Goal: Check status: Check status

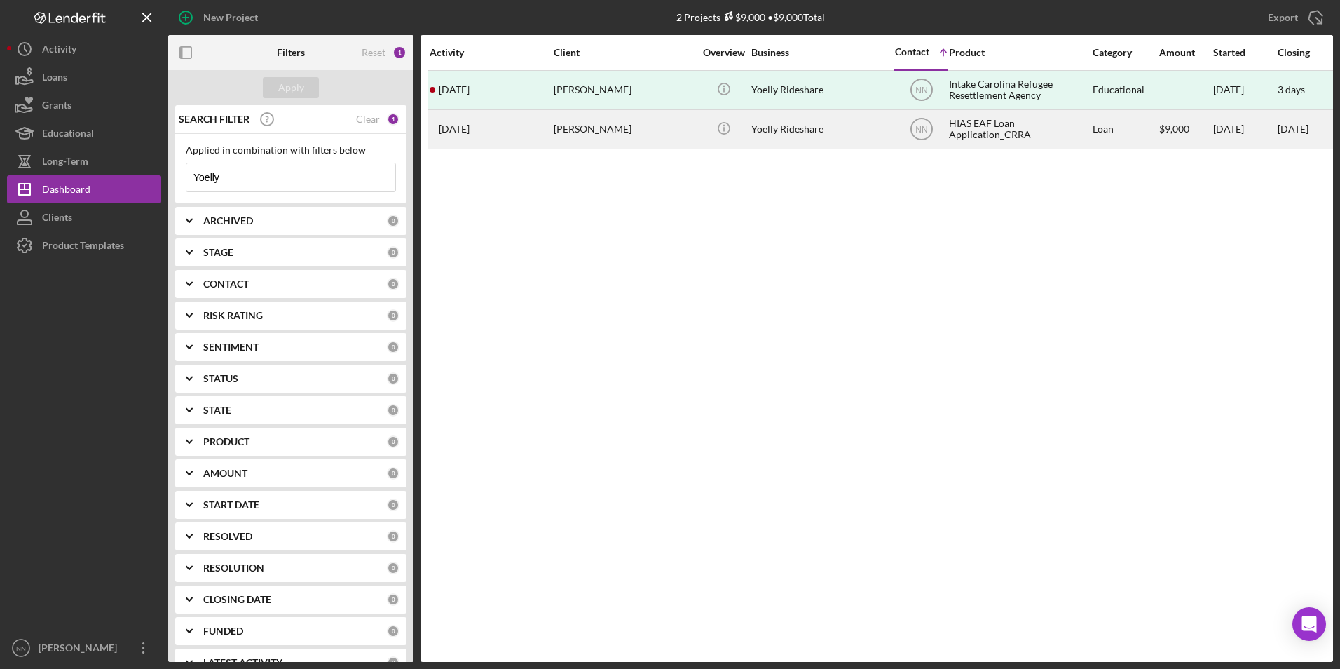
click at [1180, 134] on div "$9,000" at bounding box center [1186, 129] width 53 height 37
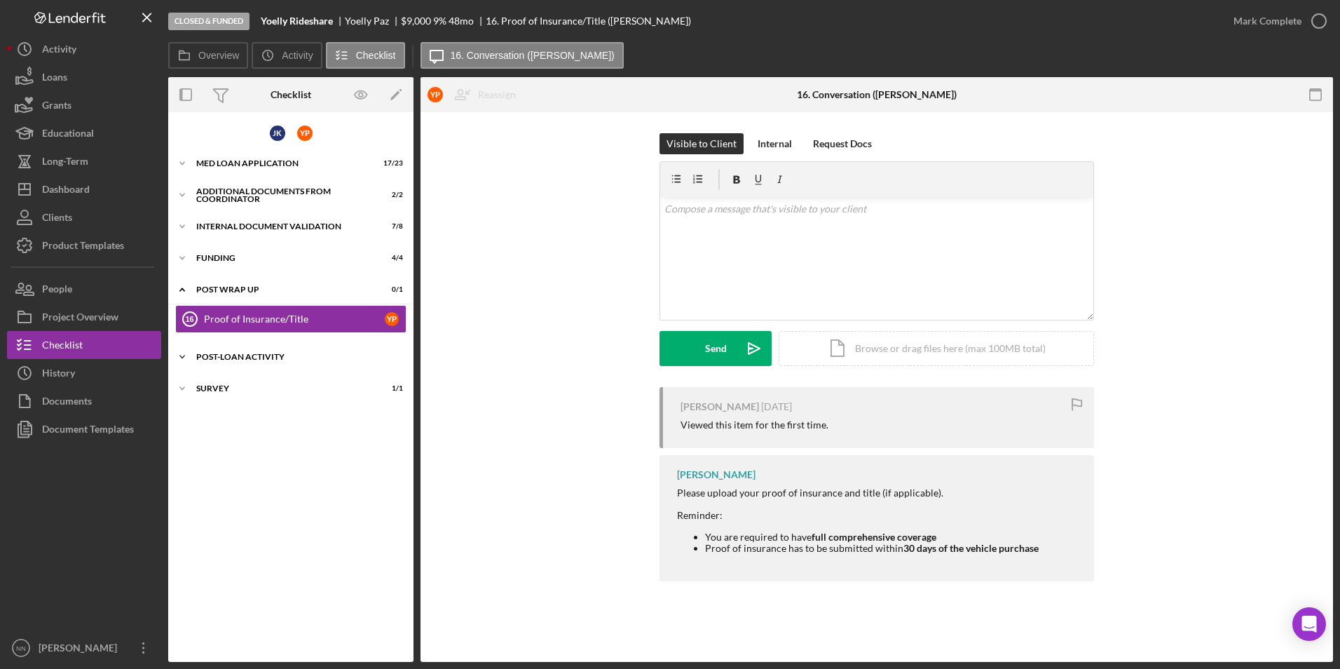
drag, startPoint x: 242, startPoint y: 378, endPoint x: 243, endPoint y: 369, distance: 9.1
click at [243, 378] on div "Icon/Expander Survey 1 / 1" at bounding box center [290, 388] width 245 height 28
drag, startPoint x: 243, startPoint y: 353, endPoint x: 249, endPoint y: 330, distance: 23.8
click at [243, 353] on div "Post-Loan Activity" at bounding box center [282, 357] width 172 height 8
click at [292, 254] on div "Funding" at bounding box center [296, 258] width 200 height 8
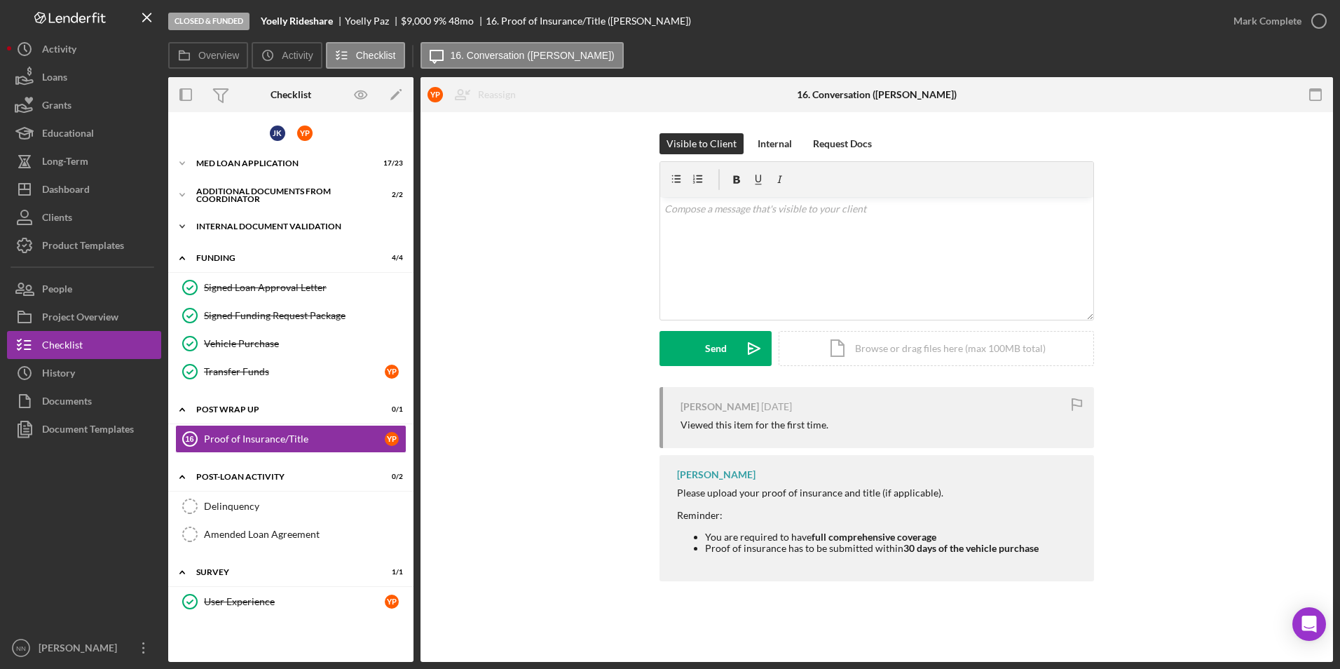
click at [292, 226] on div "Internal Document Validation" at bounding box center [296, 226] width 200 height 8
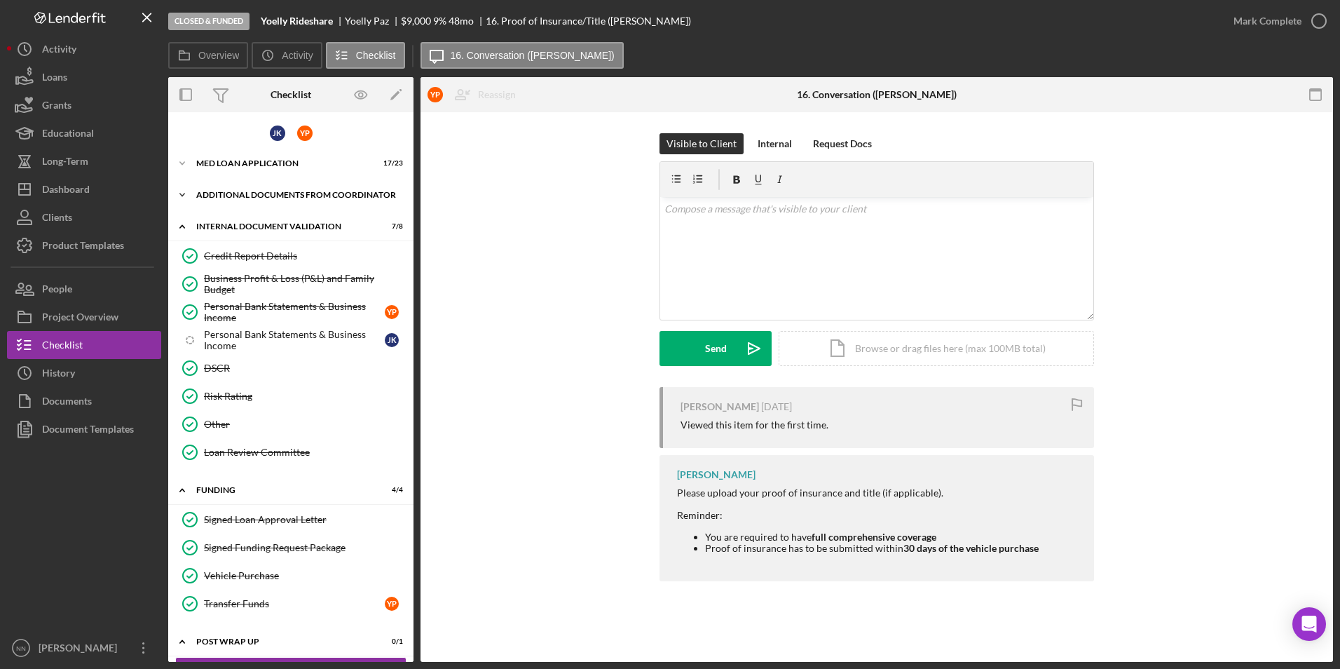
click at [294, 195] on div "Additional Documents from Coordinator" at bounding box center [296, 195] width 200 height 8
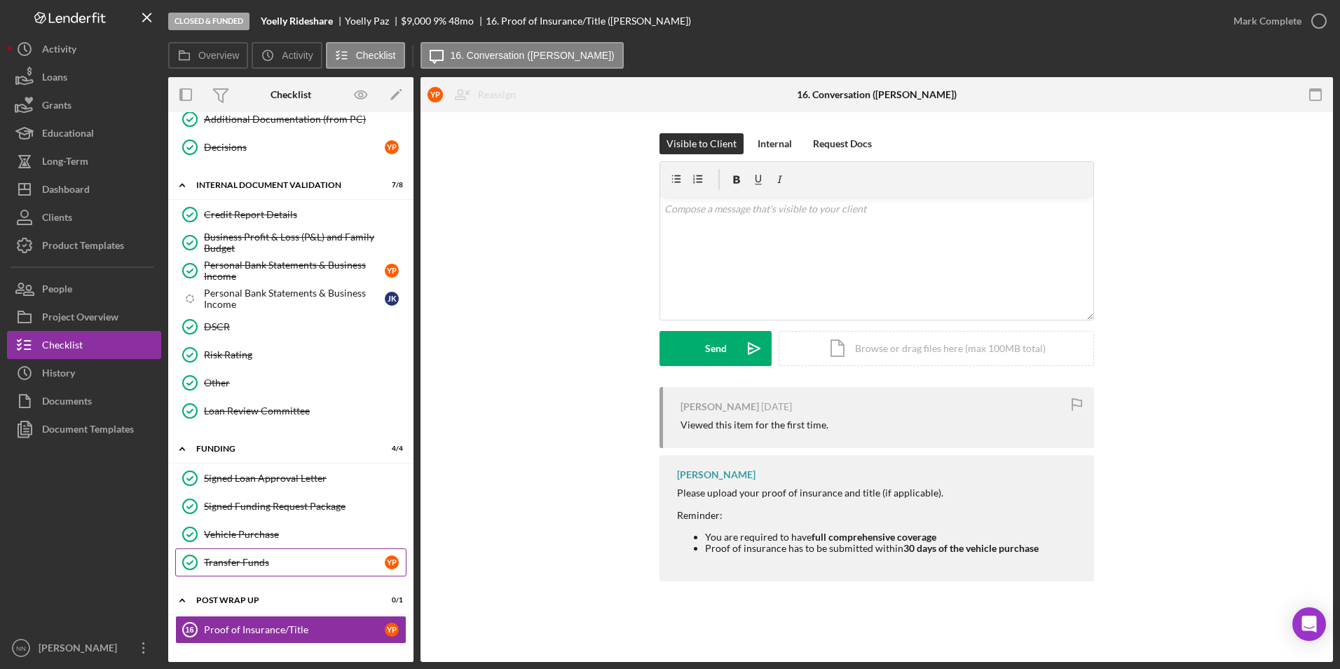
scroll to position [264, 0]
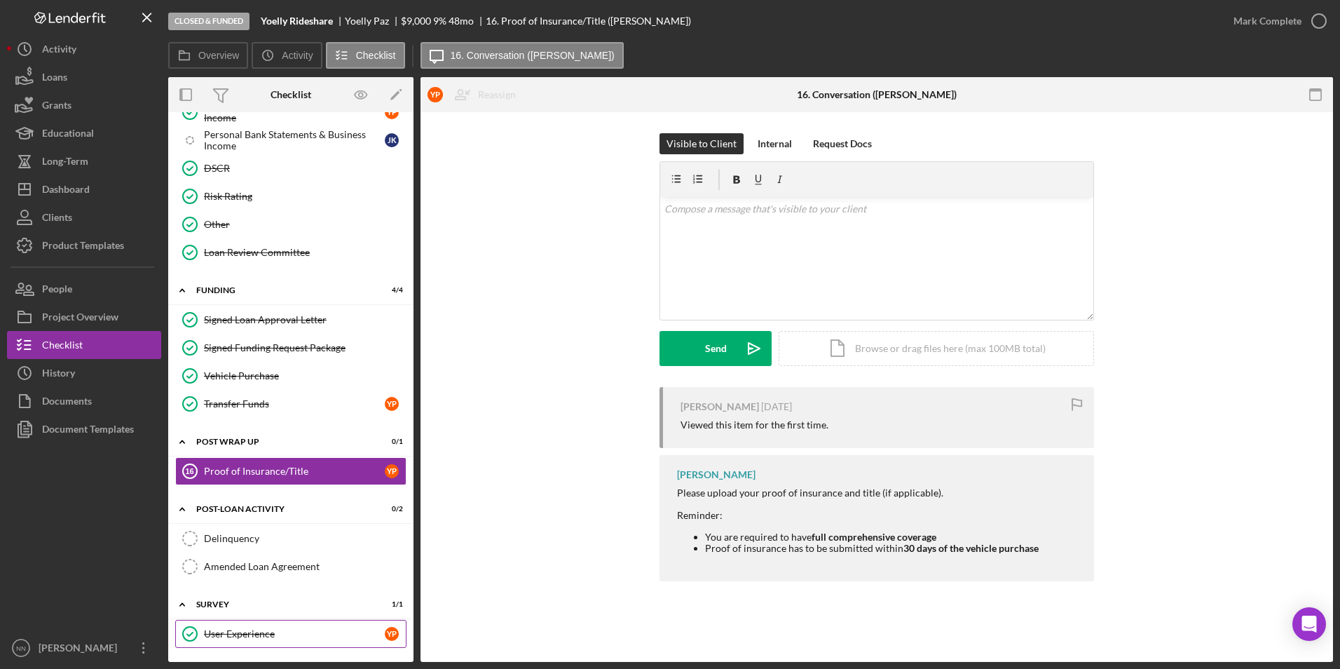
click at [280, 640] on link "User Experience User Experience Y P" at bounding box center [290, 634] width 231 height 28
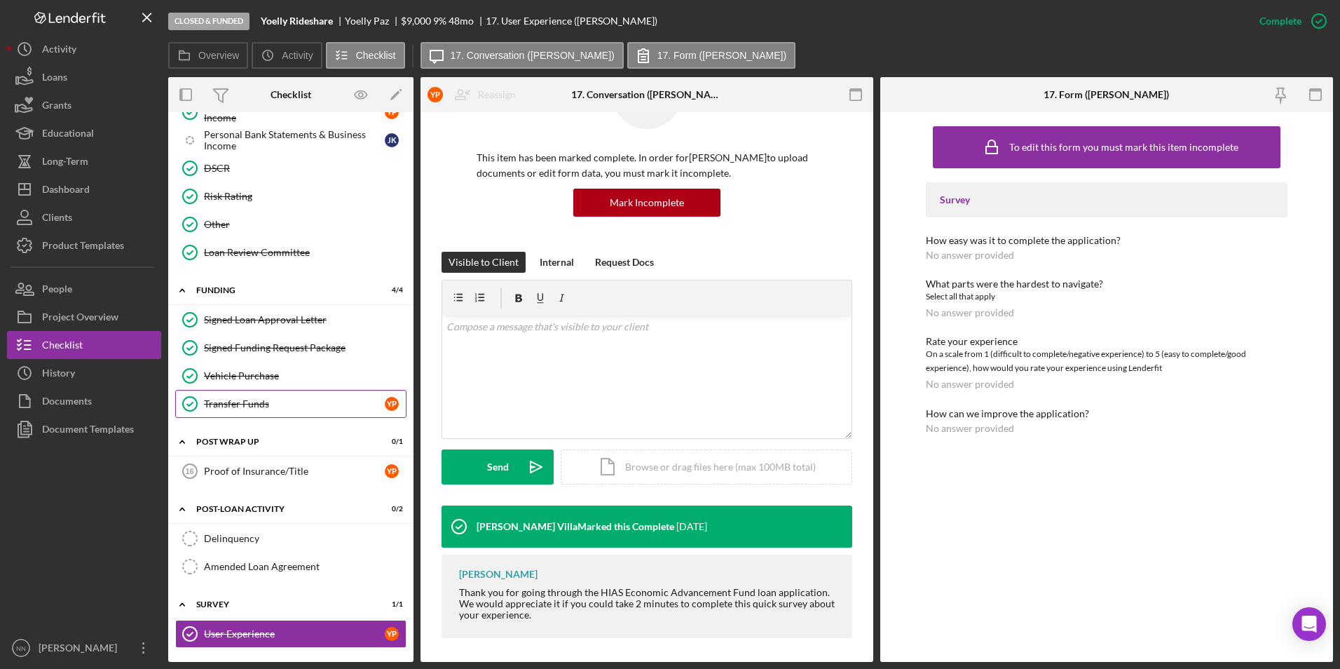
scroll to position [79, 0]
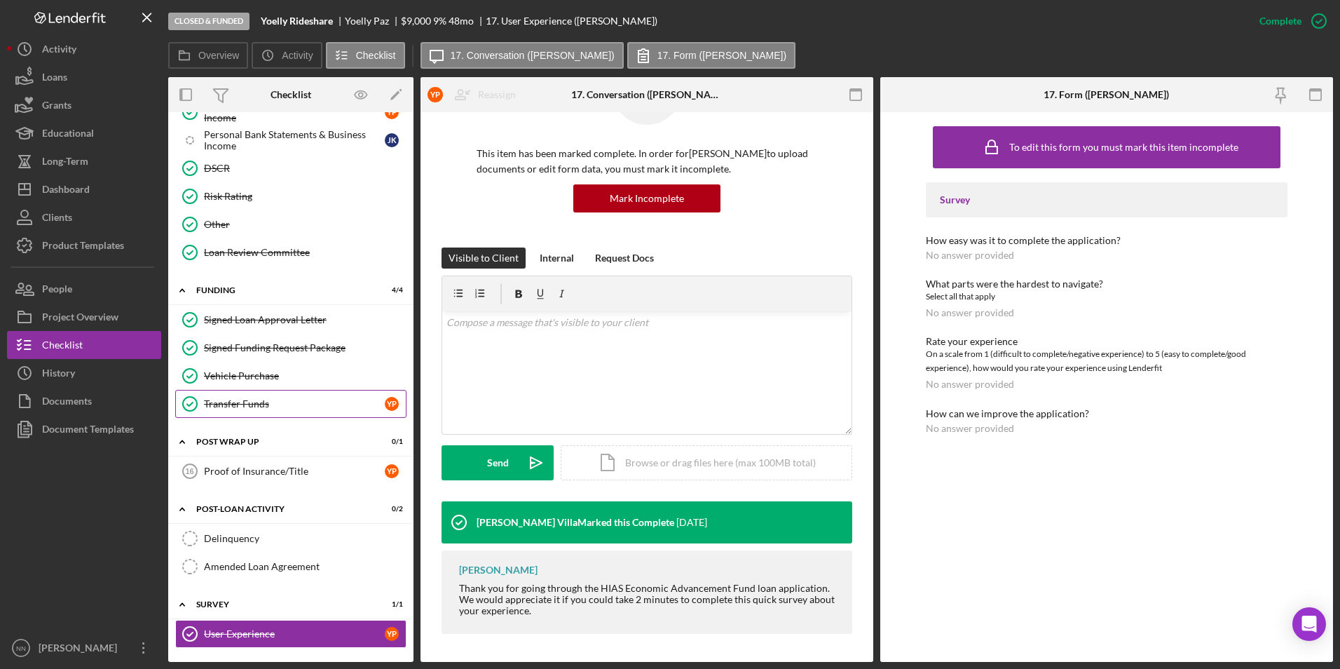
click at [247, 395] on link "Transfer Funds Transfer Funds Y P" at bounding box center [290, 404] width 231 height 28
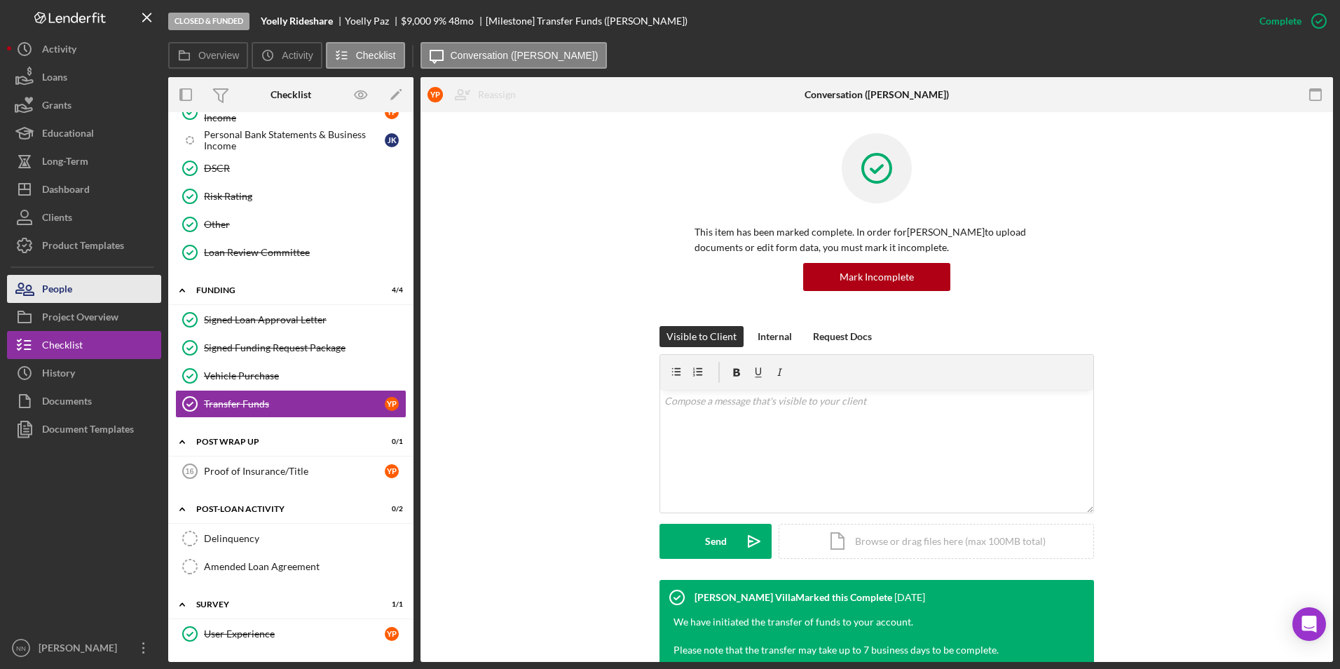
click at [53, 298] on div "People" at bounding box center [57, 291] width 30 height 32
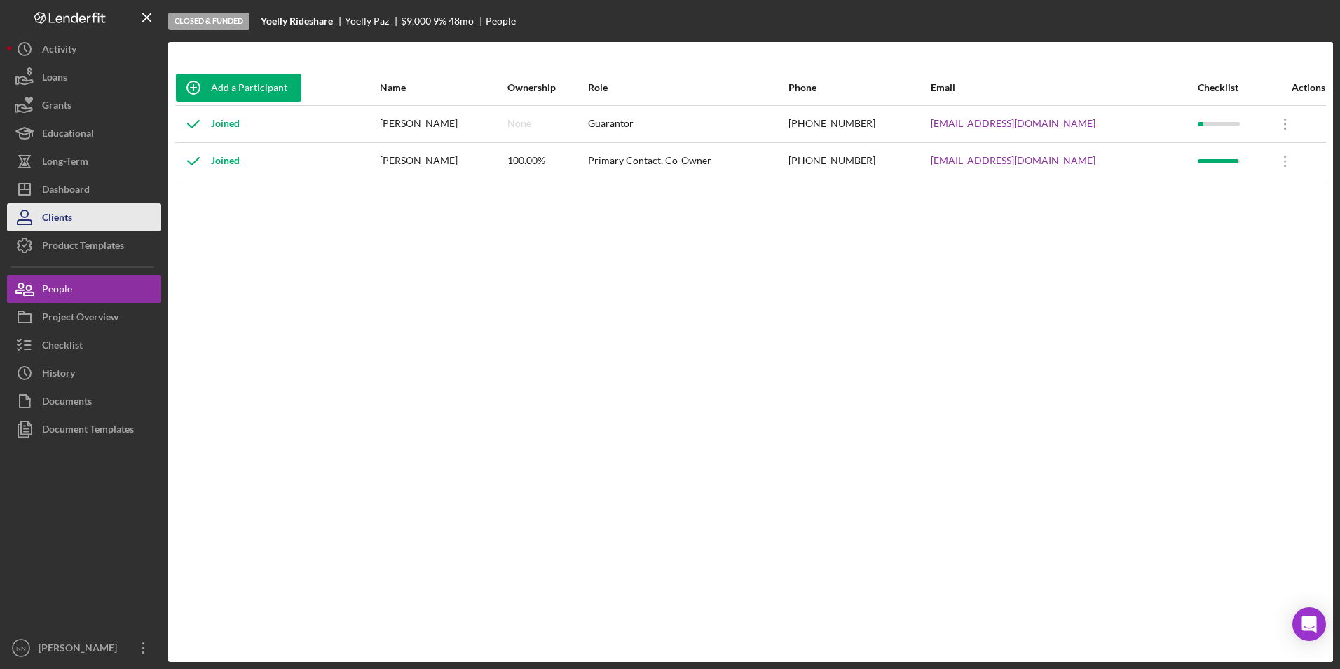
click at [89, 223] on button "Clients" at bounding box center [84, 217] width 154 height 28
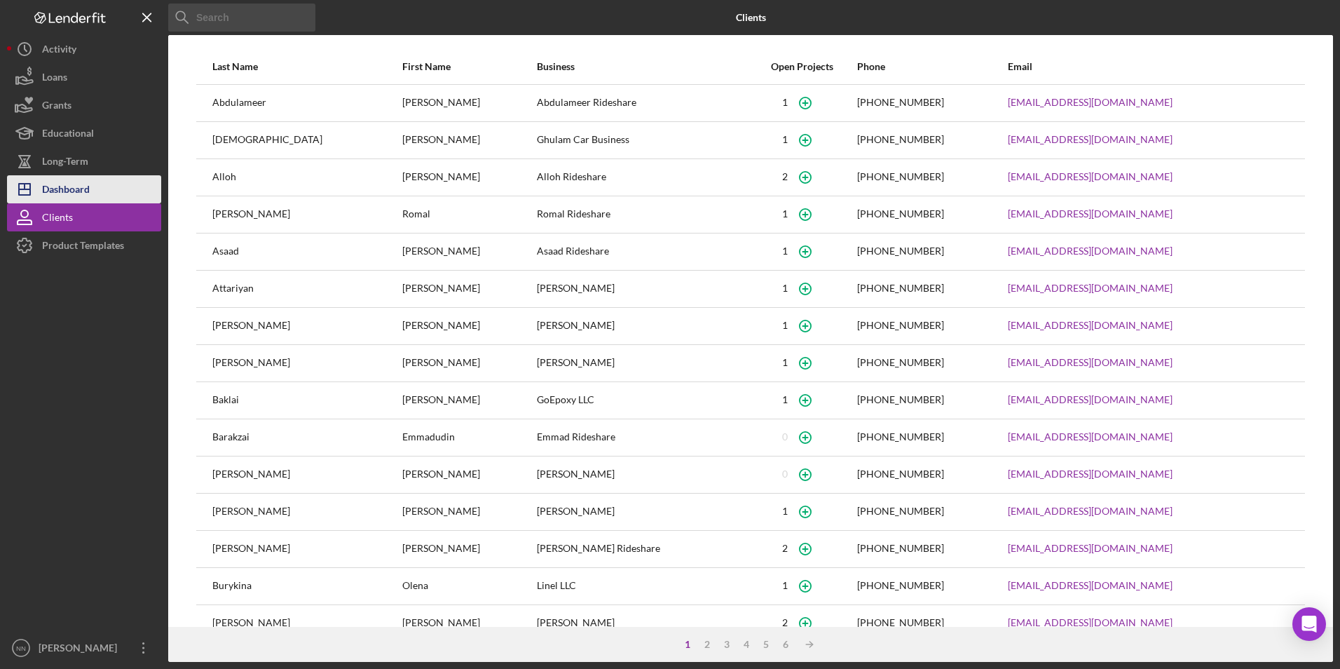
click at [90, 191] on div "Dashboard" at bounding box center [66, 191] width 48 height 32
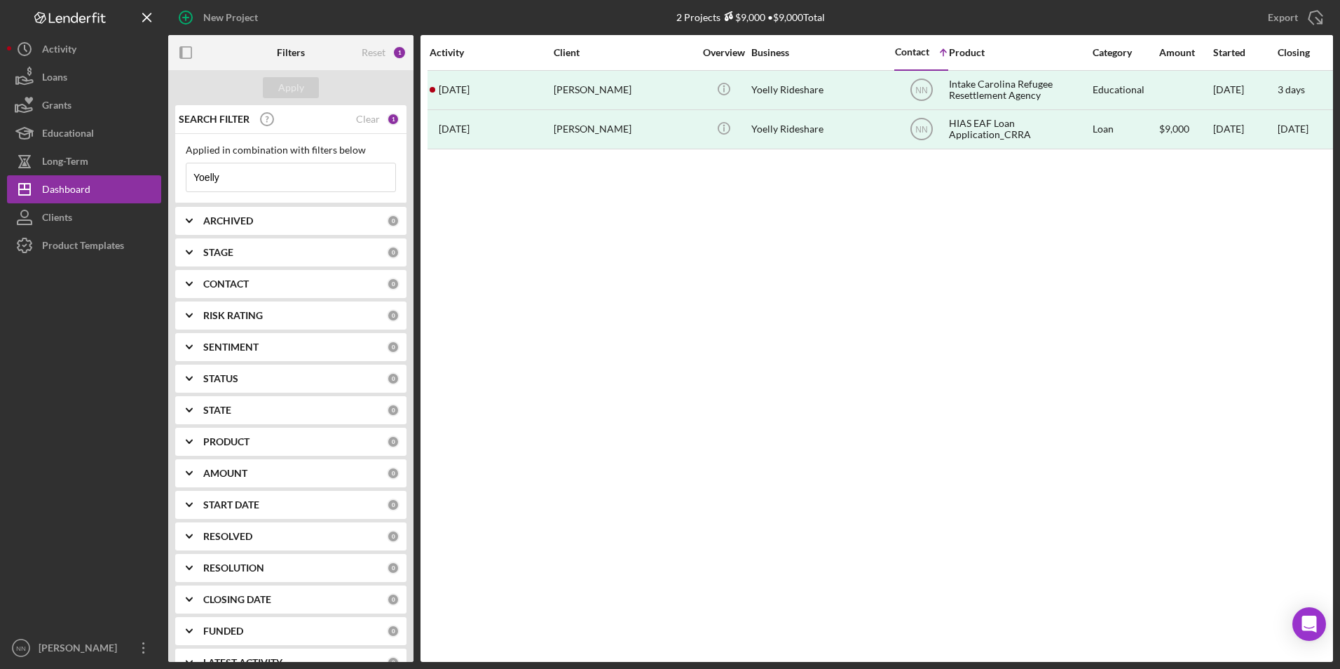
drag, startPoint x: 271, startPoint y: 179, endPoint x: 177, endPoint y: 175, distance: 93.3
click at [177, 175] on div "Applied in combination with filters below Yoelly Icon/Menu Close" at bounding box center [290, 168] width 231 height 69
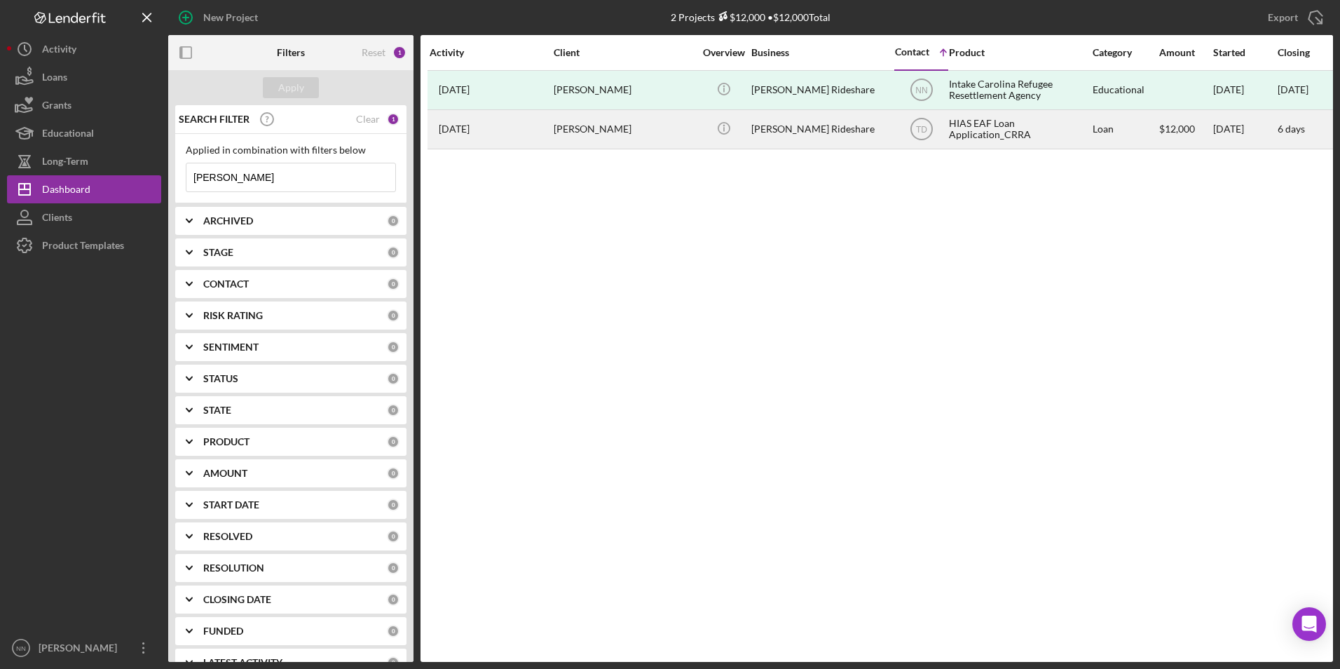
type input "[PERSON_NAME]"
click at [604, 135] on div "[PERSON_NAME]" at bounding box center [624, 129] width 140 height 37
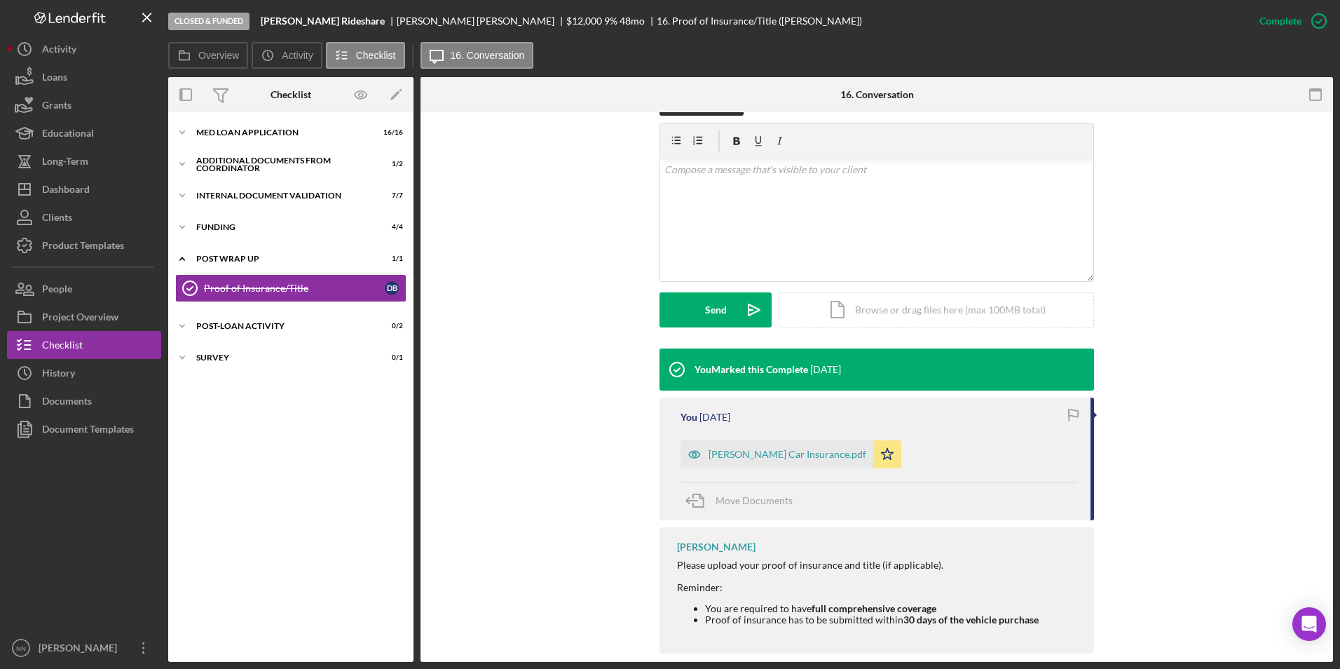
scroll to position [251, 0]
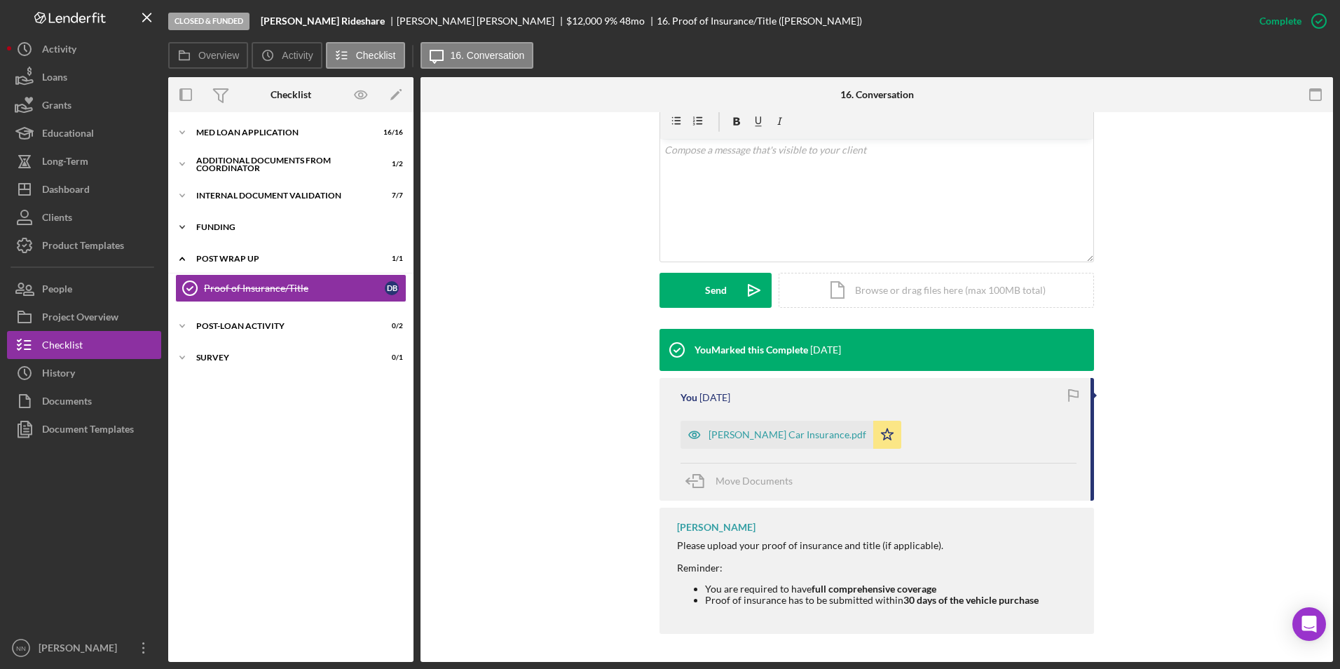
click at [219, 237] on div "Icon/Expander Funding 4 / 4" at bounding box center [290, 227] width 245 height 28
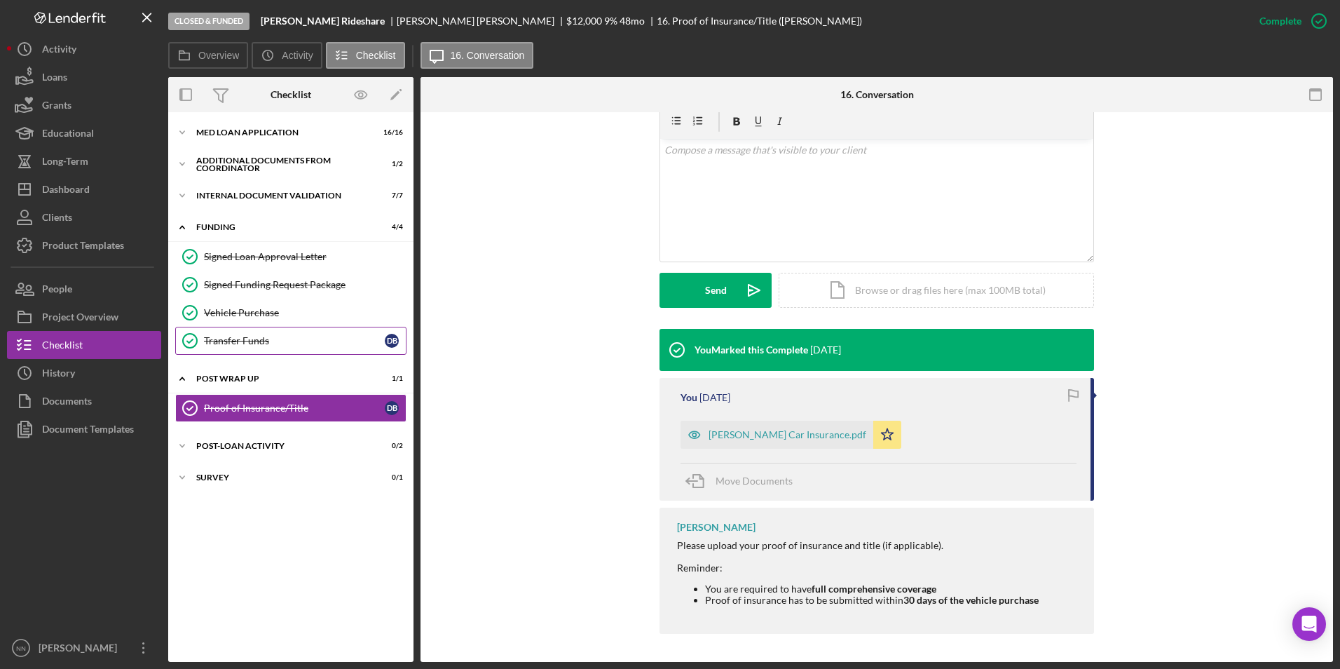
click at [251, 345] on div "Transfer Funds" at bounding box center [294, 340] width 181 height 11
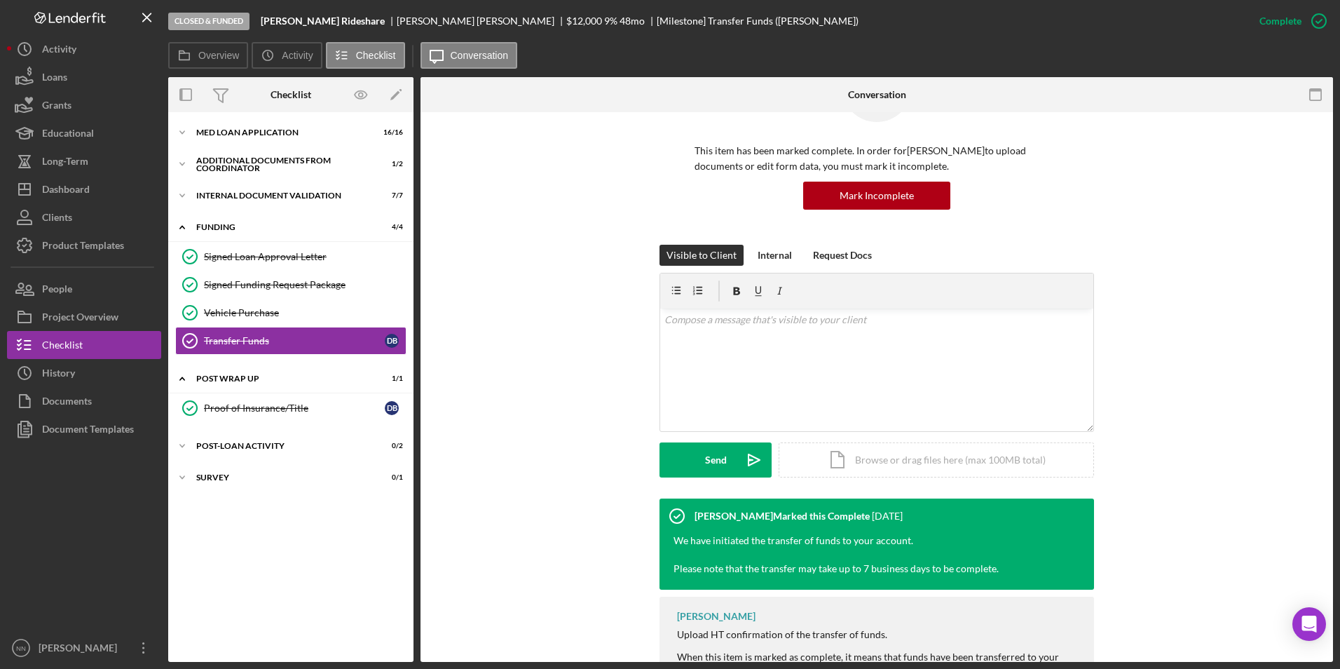
scroll to position [161, 0]
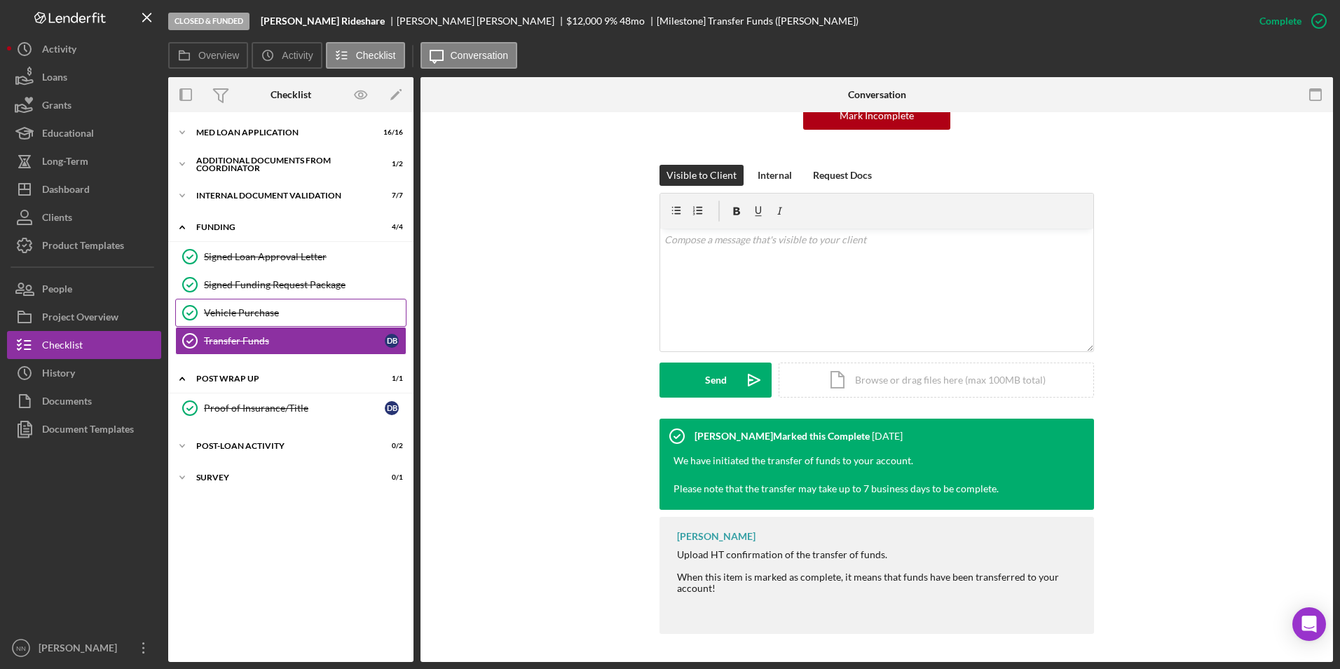
click at [247, 314] on div "Vehicle Purchase" at bounding box center [305, 312] width 202 height 11
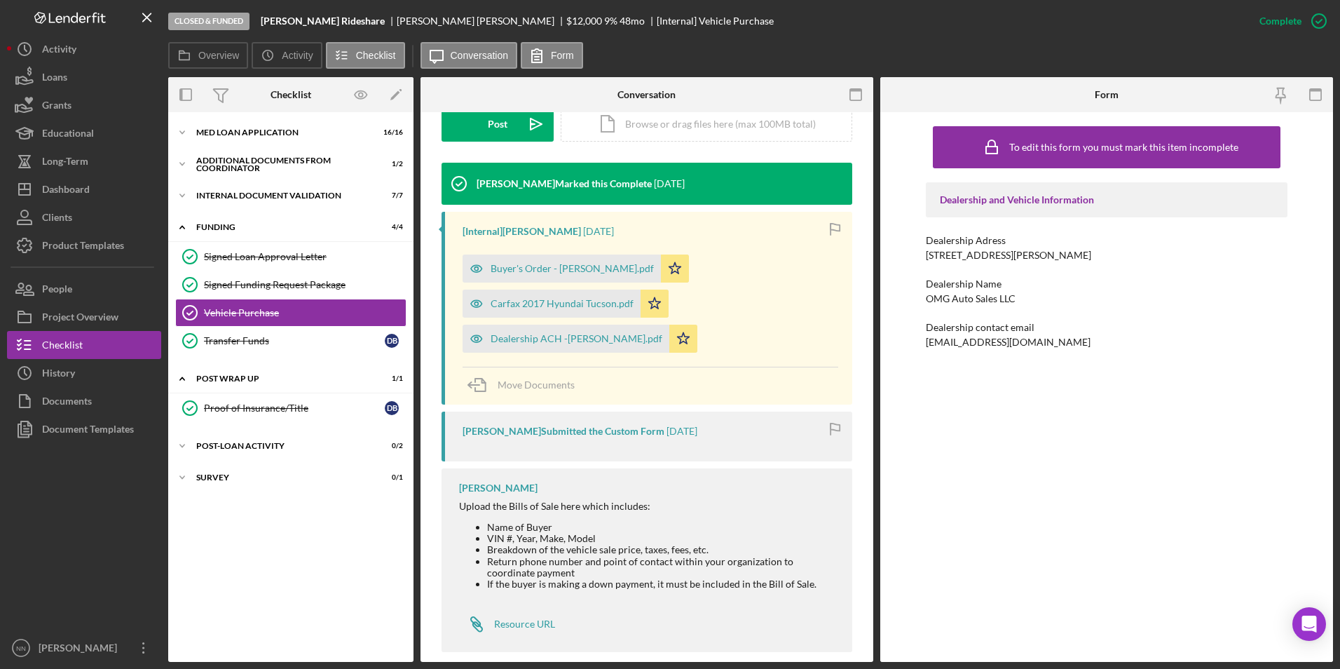
scroll to position [407, 0]
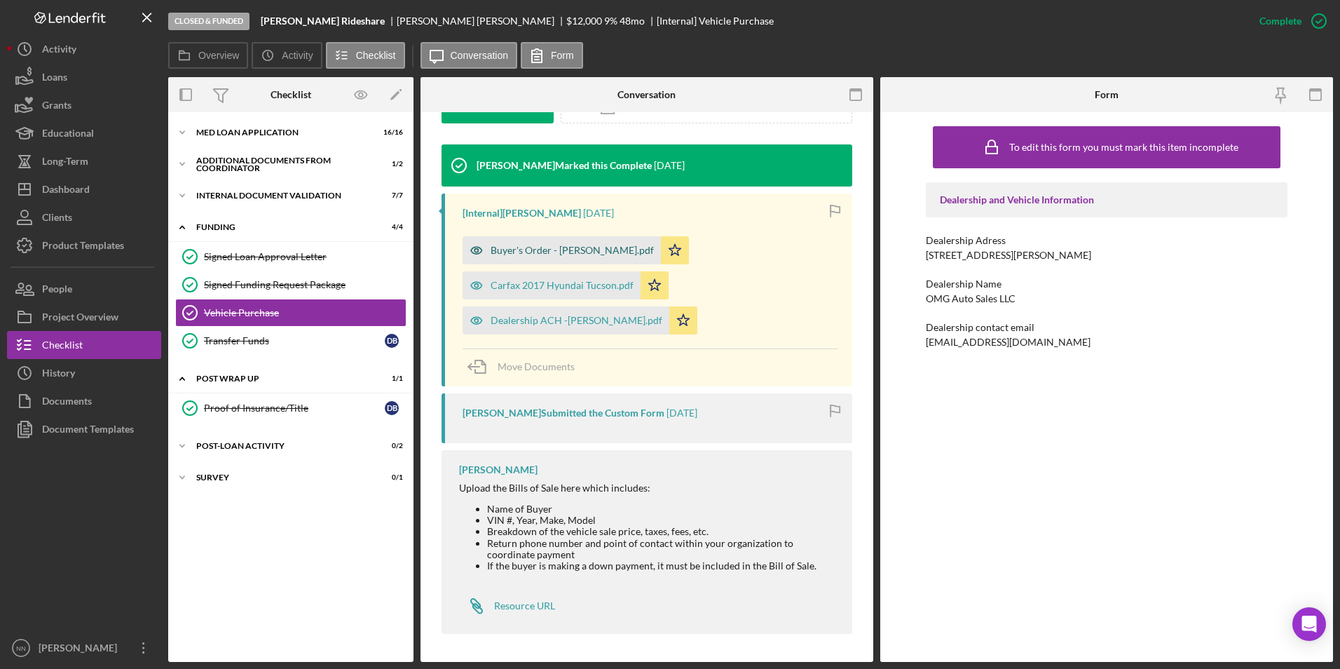
click at [592, 250] on div "Buyer's Order - [PERSON_NAME].pdf" at bounding box center [572, 250] width 163 height 11
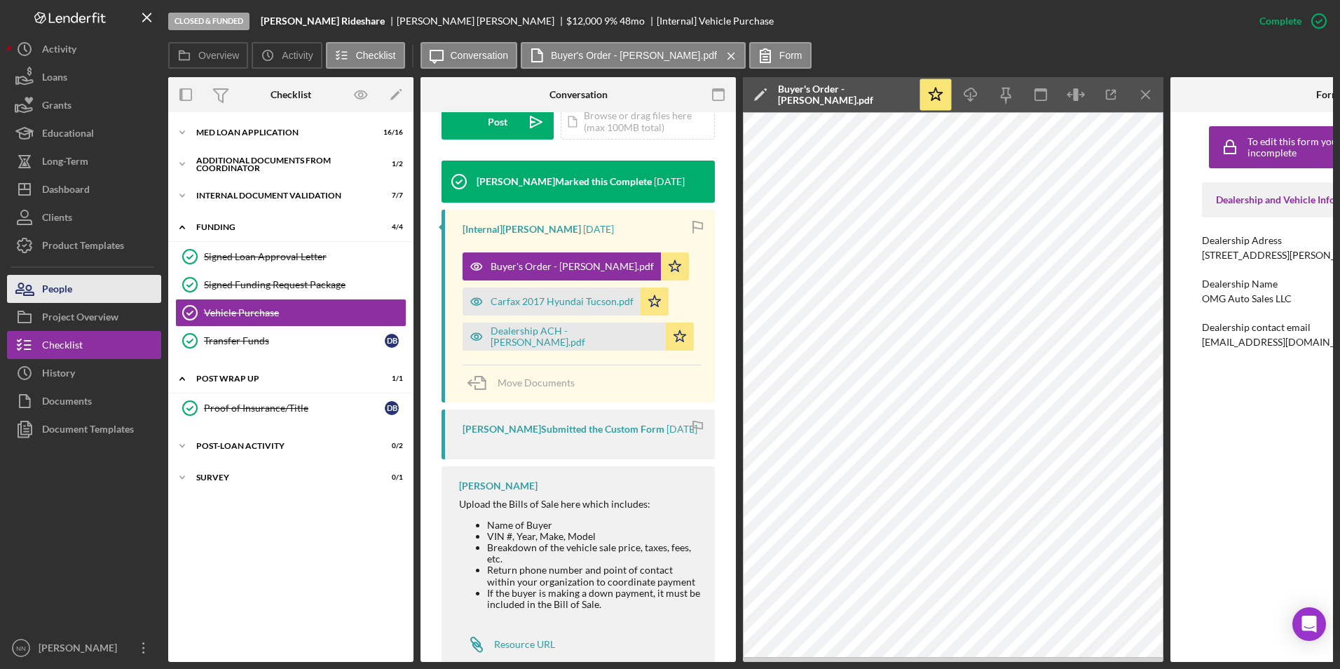
click at [98, 292] on button "People" at bounding box center [84, 289] width 154 height 28
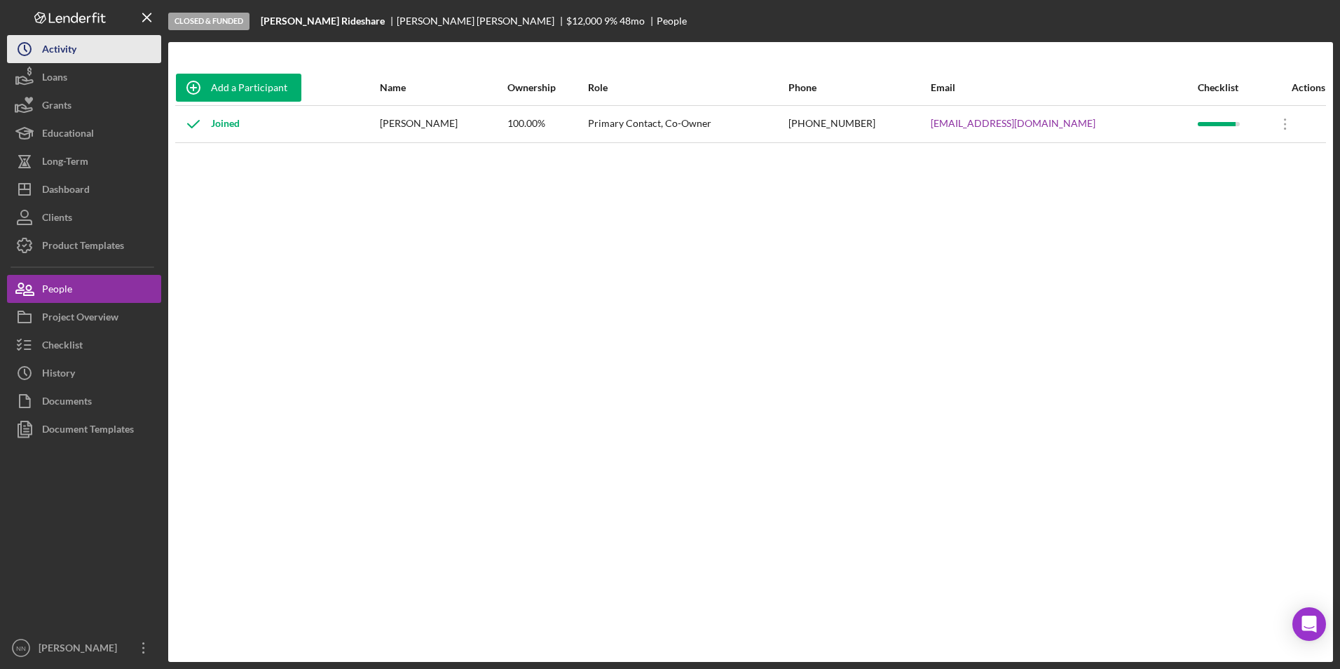
click at [91, 59] on button "Icon/History Activity" at bounding box center [84, 49] width 154 height 28
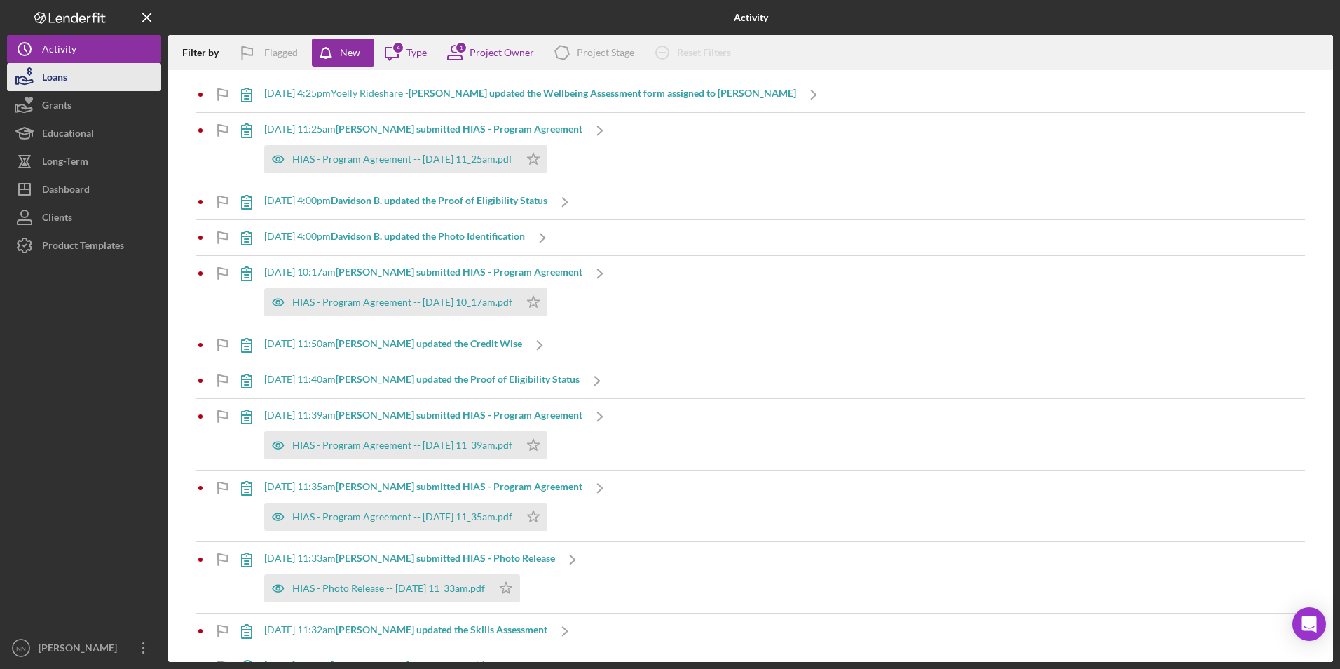
click at [76, 83] on button "Loans" at bounding box center [84, 77] width 154 height 28
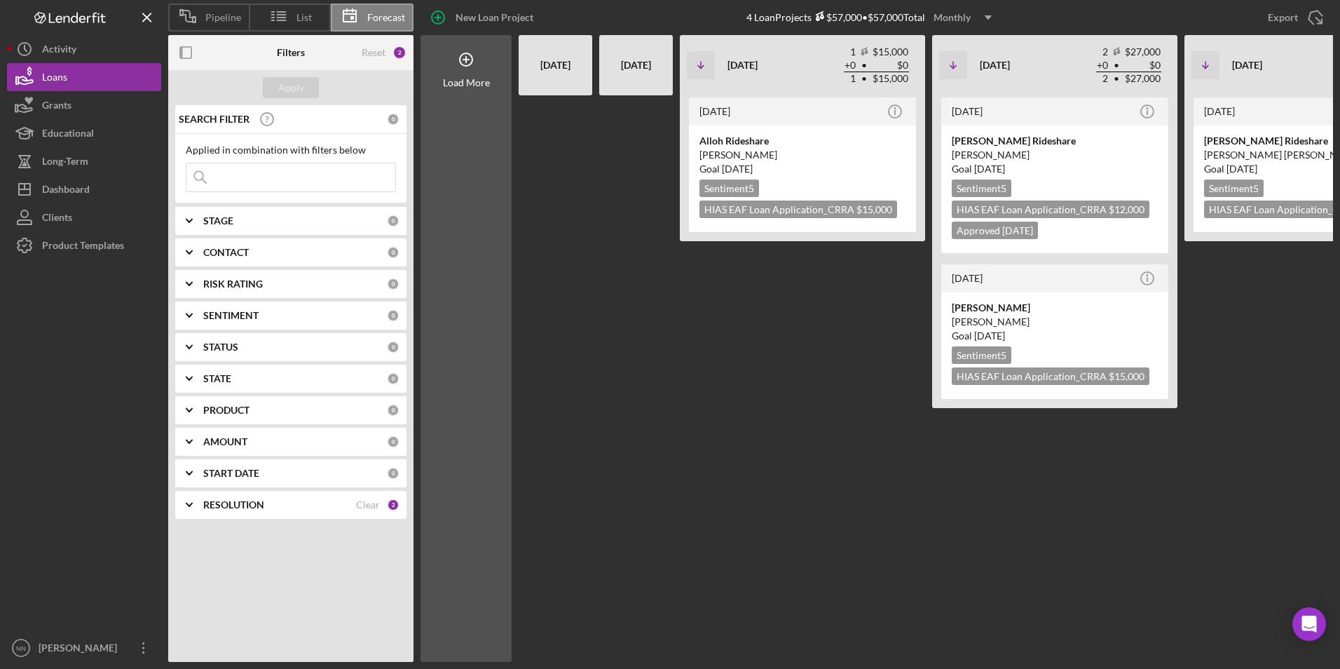
click at [255, 173] on input at bounding box center [290, 177] width 209 height 28
click at [1066, 69] on div "Non-Adjusted Closed Non-Adjusted Total 2 • $27,000 + 0 • $0 2 • $27,000" at bounding box center [1071, 65] width 182 height 49
click at [324, 184] on input at bounding box center [290, 177] width 209 height 28
type input "Sepulcri"
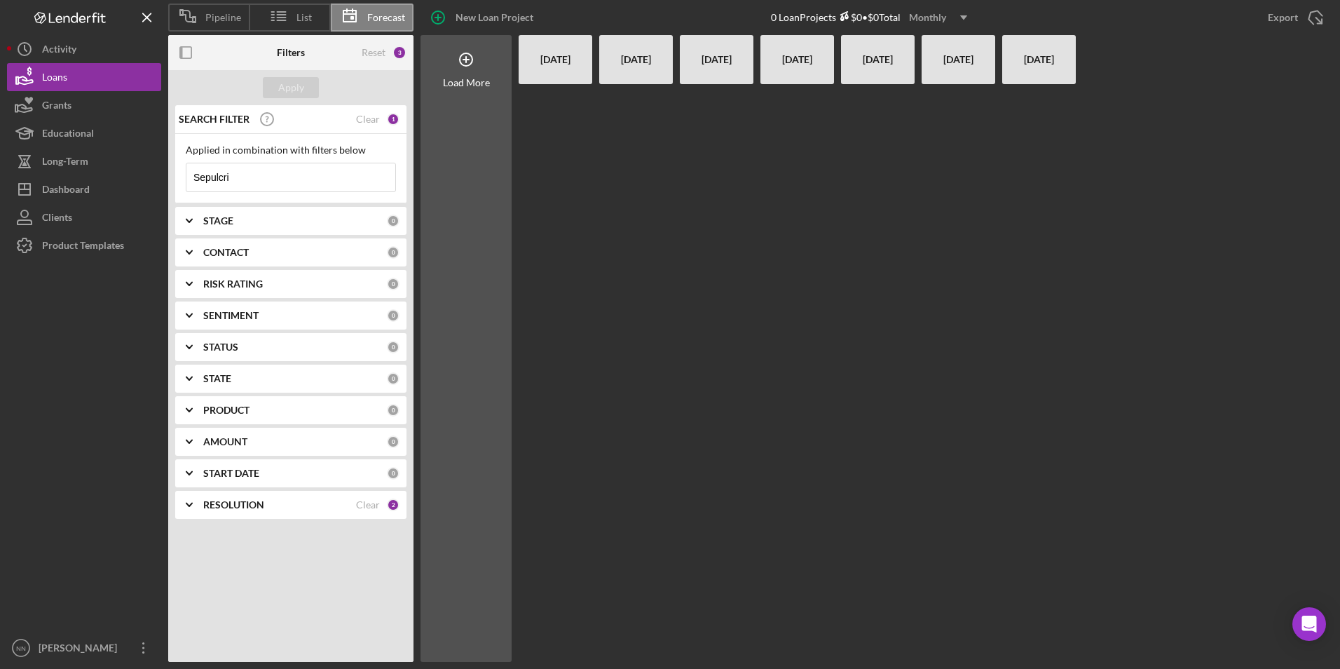
drag, startPoint x: 252, startPoint y: 178, endPoint x: 186, endPoint y: 178, distance: 65.2
click at [186, 178] on input "Sepulcri" at bounding box center [290, 177] width 209 height 28
click at [88, 212] on button "Clients" at bounding box center [84, 217] width 154 height 28
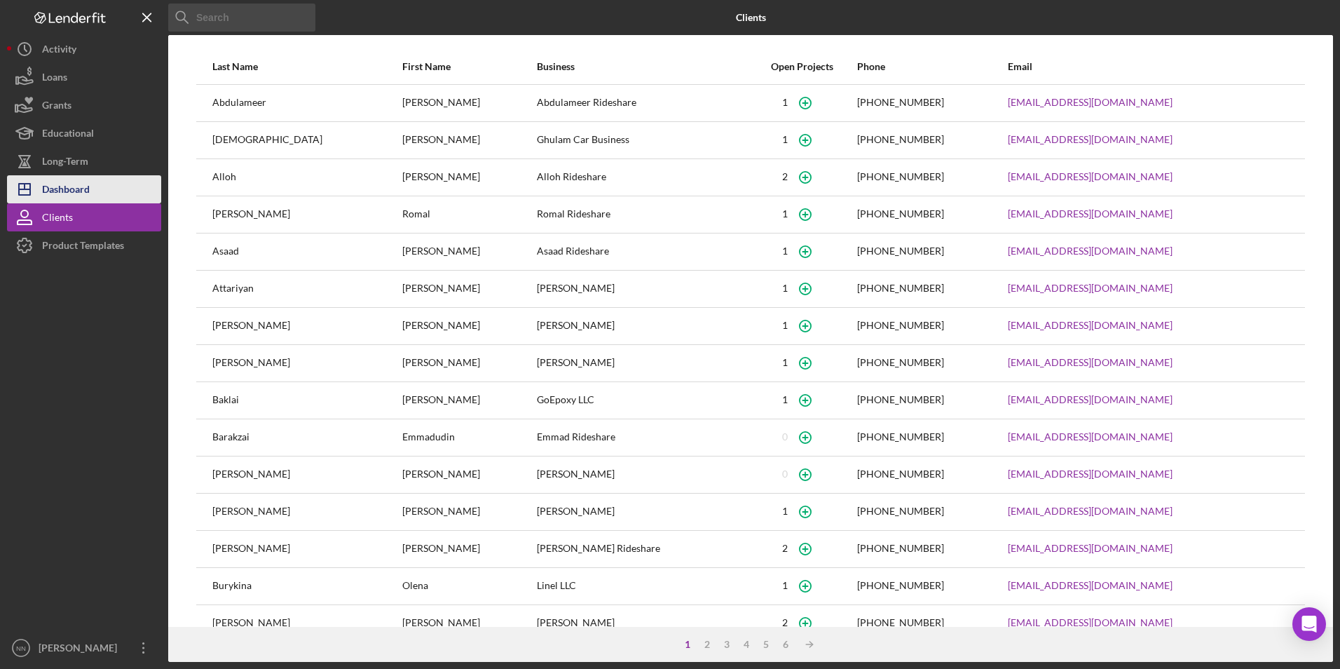
click at [94, 198] on button "Icon/Dashboard Dashboard" at bounding box center [84, 189] width 154 height 28
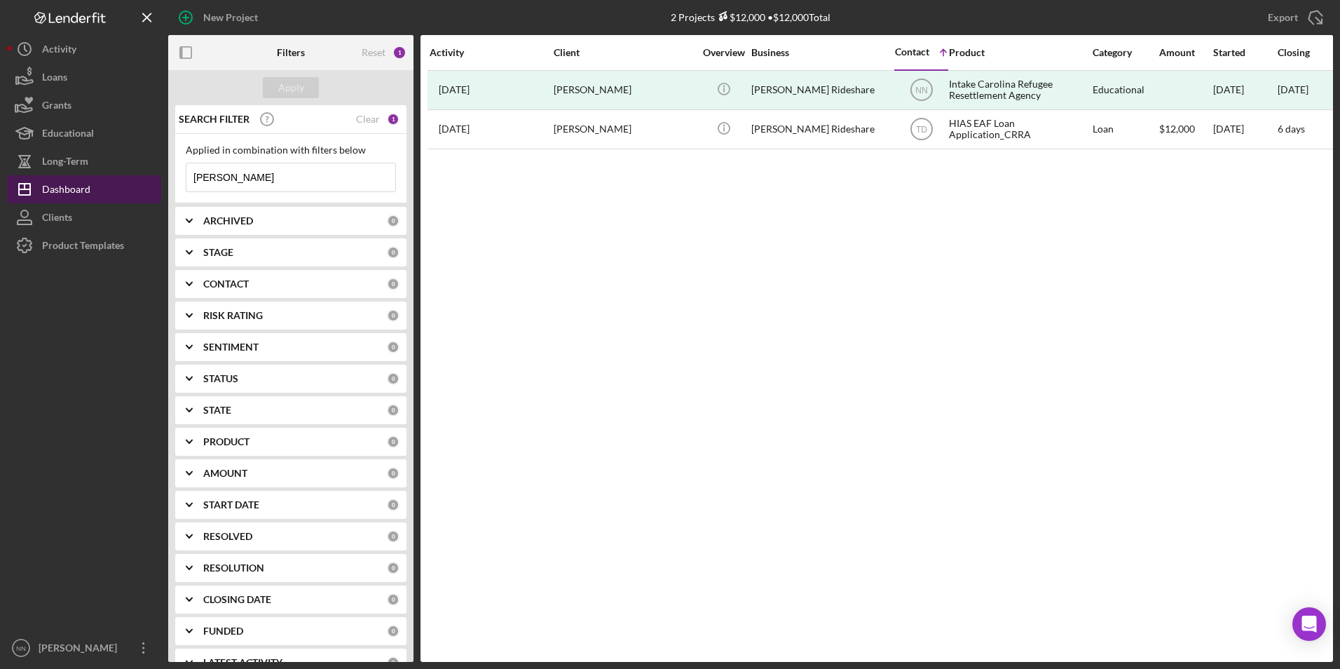
drag, startPoint x: 264, startPoint y: 177, endPoint x: 160, endPoint y: 184, distance: 104.0
click at [160, 184] on div "New Project 2 Projects $12,000 • $12,000 Total [PERSON_NAME] Export Icon/Export…" at bounding box center [670, 331] width 1326 height 662
paste input "Sepulcri"
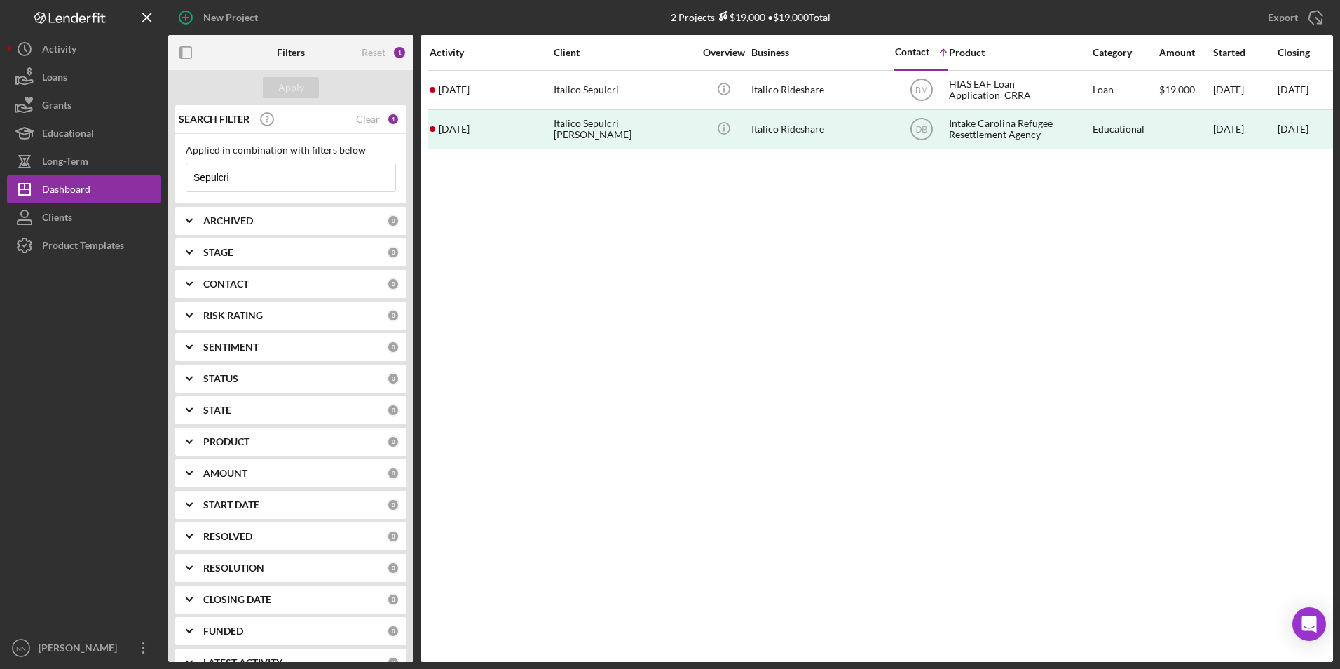
type input "Sepulcri"
